Goal: Download file/media

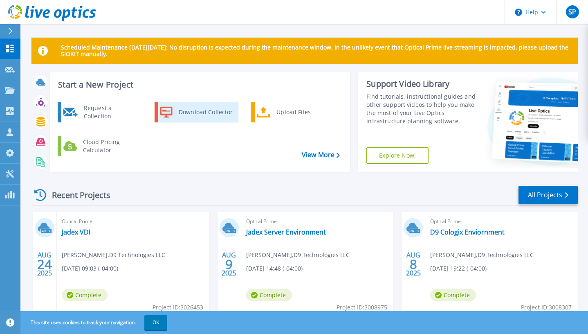
click at [215, 112] on div "Download Collector" at bounding box center [206, 112] width 62 height 16
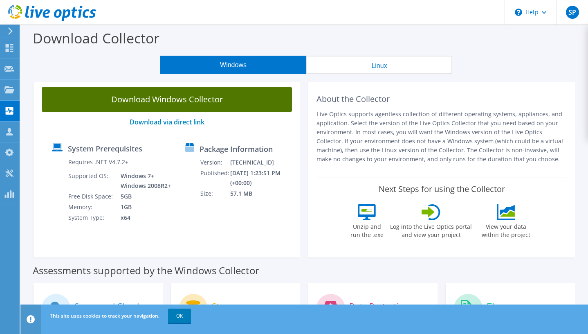
click at [188, 103] on link "Download Windows Collector" at bounding box center [167, 99] width 250 height 25
